Goal: Task Accomplishment & Management: Manage account settings

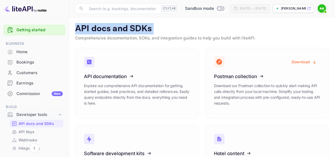
scroll to position [45, 0]
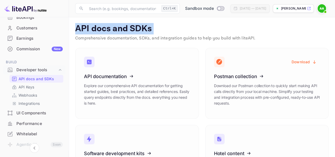
click at [97, 28] on p "API docs and SDKs" at bounding box center [201, 29] width 253 height 11
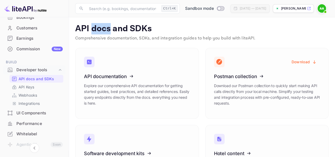
click at [97, 28] on p "API docs and SDKs" at bounding box center [201, 29] width 253 height 11
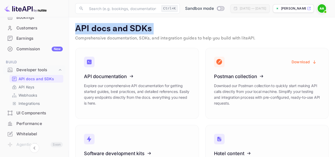
click at [97, 28] on p "API docs and SDKs" at bounding box center [201, 29] width 253 height 11
click at [105, 27] on p "API docs and SDKs" at bounding box center [201, 29] width 253 height 11
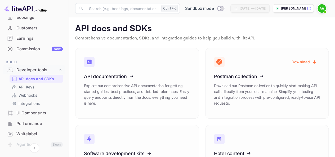
click at [105, 27] on p "API docs and SDKs" at bounding box center [201, 29] width 253 height 11
click at [113, 29] on p "API docs and SDKs" at bounding box center [201, 29] width 253 height 11
click at [137, 25] on p "API docs and SDKs" at bounding box center [201, 29] width 253 height 11
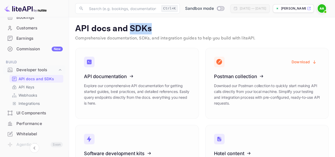
click at [137, 25] on p "API docs and SDKs" at bounding box center [201, 29] width 253 height 11
click at [75, 32] on main "API docs and SDKs Comprehensive documentation, SDKs, and integration guides to …" at bounding box center [202, 109] width 266 height 185
click at [217, 6] on span "Switch to Production mode" at bounding box center [221, 8] width 8 height 5
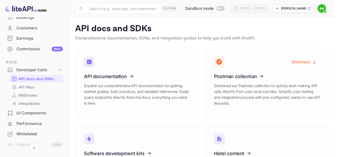
click at [248, 34] on div at bounding box center [169, 78] width 339 height 157
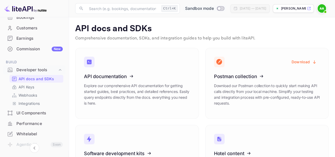
click at [214, 8] on input "Switch to Production mode" at bounding box center [219, 8] width 11 height 3
checkbox input "false"
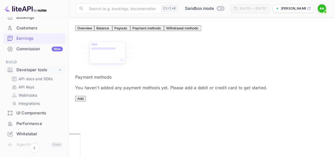
scroll to position [26, 0]
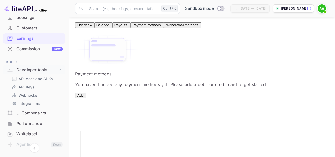
click at [86, 98] on button "Add" at bounding box center [80, 96] width 11 height 6
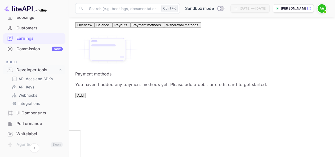
click at [92, 24] on span "Overview" at bounding box center [84, 25] width 15 height 4
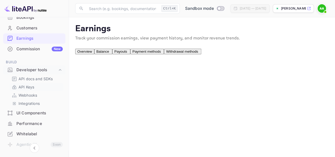
click at [26, 89] on p "API Keys" at bounding box center [27, 87] width 16 height 6
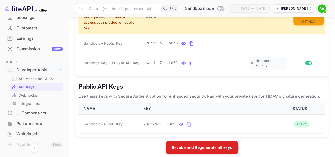
scroll to position [185, 0]
